Goal: Transaction & Acquisition: Book appointment/travel/reservation

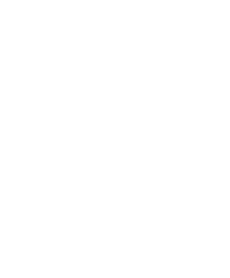
click at [29, 203] on span "Anreise" at bounding box center [22, 201] width 17 height 4
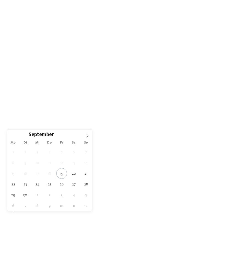
type div "[DATE]"
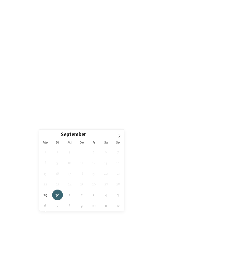
click at [119, 137] on icon at bounding box center [120, 136] width 4 height 4
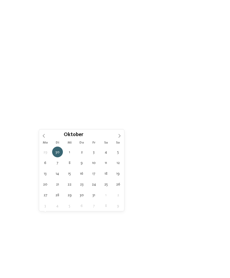
type div "[DATE]"
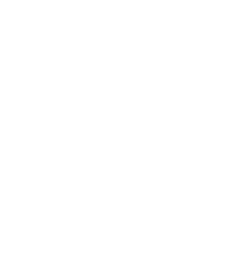
click at [131, 203] on span "Meine Wünsche" at bounding box center [121, 201] width 22 height 4
click at [103, 47] on div "Hallen- oder [GEOGRAPHIC_DATA]" at bounding box center [71, 45] width 72 height 12
click at [190, 44] on div at bounding box center [193, 45] width 6 height 6
click at [102, 185] on div "Mountainbike-Kurse" at bounding box center [71, 190] width 72 height 11
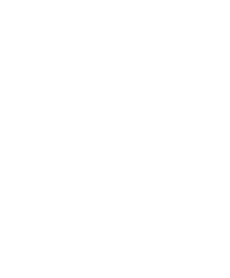
click at [125, 237] on div "übernehmen" at bounding box center [115, 242] width 160 height 11
click at [211, 206] on link "Hotel finden" at bounding box center [208, 201] width 30 height 10
click at [206, 117] on span "filtern" at bounding box center [203, 119] width 13 height 4
click at [156, 117] on div "Family Experiences" at bounding box center [157, 119] width 39 height 10
click at [147, 159] on div at bounding box center [148, 162] width 6 height 6
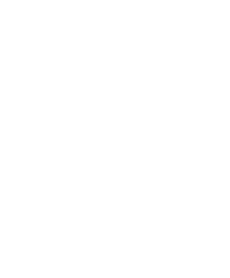
click at [131, 198] on div "übernehmen" at bounding box center [115, 203] width 72 height 11
click at [73, 57] on div at bounding box center [61, 61] width 101 height 57
click at [55, 51] on div at bounding box center [61, 61] width 101 height 57
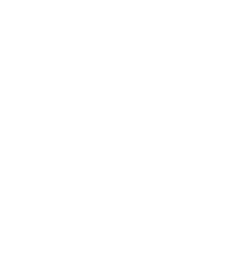
click at [222, 82] on icon at bounding box center [219, 87] width 12 height 10
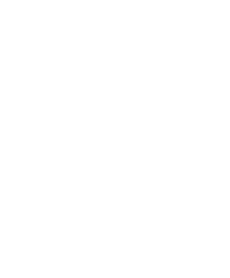
click at [133, 122] on span "buchen" at bounding box center [129, 123] width 12 height 3
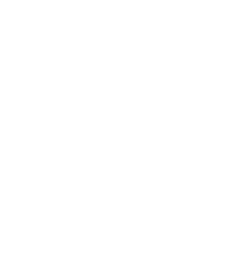
scroll to position [1347, 0]
click at [41, 219] on div "29" at bounding box center [39, 224] width 10 height 10
click at [173, 174] on div "3" at bounding box center [169, 179] width 10 height 10
click at [82, 118] on button "1" at bounding box center [85, 123] width 9 height 11
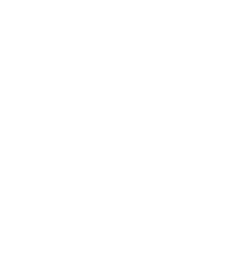
click at [36, 142] on select "**********" at bounding box center [35, 148] width 33 height 13
select select "**"
click at [37, 230] on span "www.fameli.it" at bounding box center [35, 232] width 32 height 4
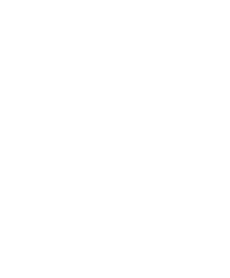
click at [204, 136] on icon at bounding box center [207, 139] width 7 height 7
click at [73, 92] on icon at bounding box center [76, 95] width 7 height 7
click at [82, 164] on div "Herbst Deal -20%" at bounding box center [61, 169] width 101 height 57
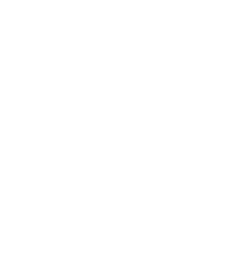
scroll to position [0, 0]
click at [134, 136] on icon at bounding box center [132, 139] width 7 height 7
click at [59, 136] on icon at bounding box center [58, 139] width 7 height 7
click at [74, 67] on div at bounding box center [61, 70] width 101 height 57
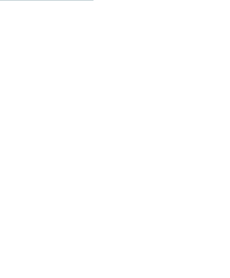
scroll to position [237, 0]
click at [194, 131] on div "NEW MAY 2025" at bounding box center [168, 127] width 101 height 57
click at [51, 156] on span "[DOMAIN_NAME]" at bounding box center [35, 158] width 32 height 4
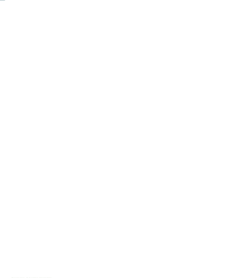
scroll to position [0, 0]
